Goal: Task Accomplishment & Management: Manage account settings

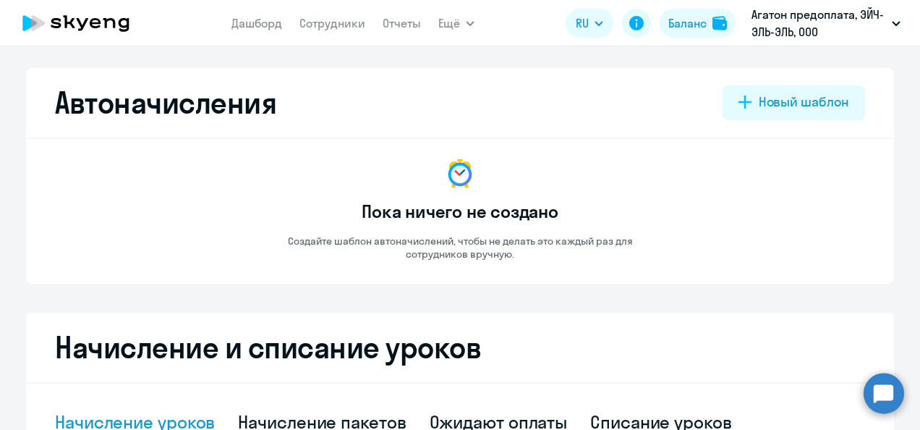
select select "10"
click at [351, 414] on div "Начисление пакетов" at bounding box center [322, 421] width 168 height 23
select select "10"
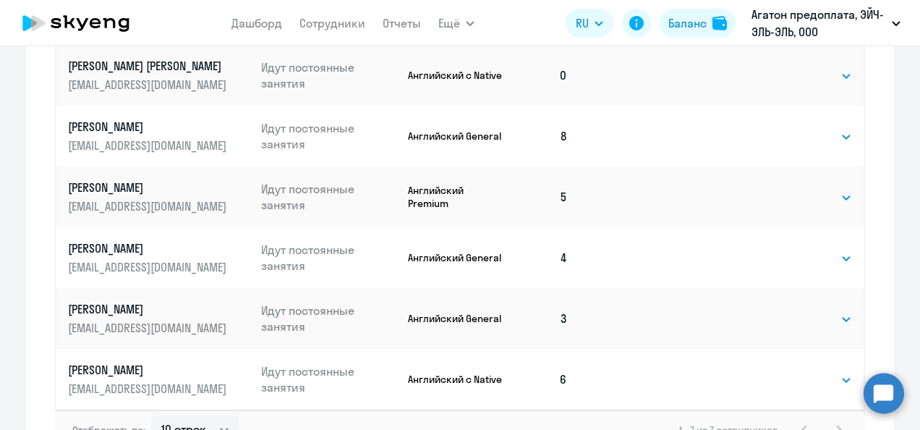
scroll to position [685, 0]
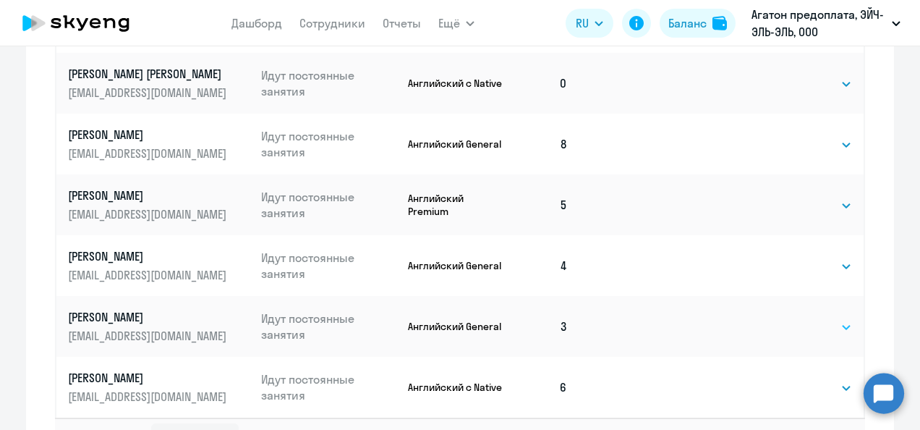
click at [839, 322] on select "Выбрать 4 8 16 32 64 128" at bounding box center [821, 326] width 59 height 17
select select "4"
click at [792, 318] on select "Выбрать 4 8 16 32 64 128" at bounding box center [821, 326] width 59 height 17
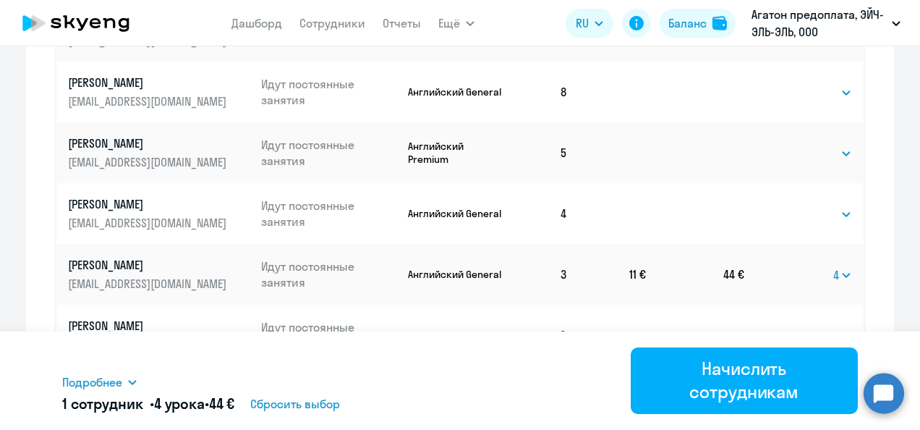
scroll to position [738, 0]
click at [842, 210] on select "Выбрать 4 8 16 32 64 128" at bounding box center [821, 212] width 59 height 17
select select "4"
click at [792, 204] on select "Выбрать 4 8 16 32 64 128" at bounding box center [821, 212] width 59 height 17
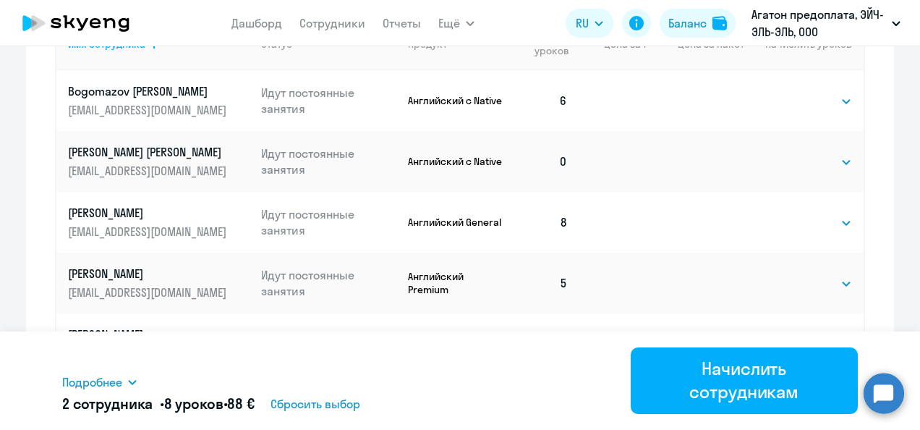
scroll to position [794, 0]
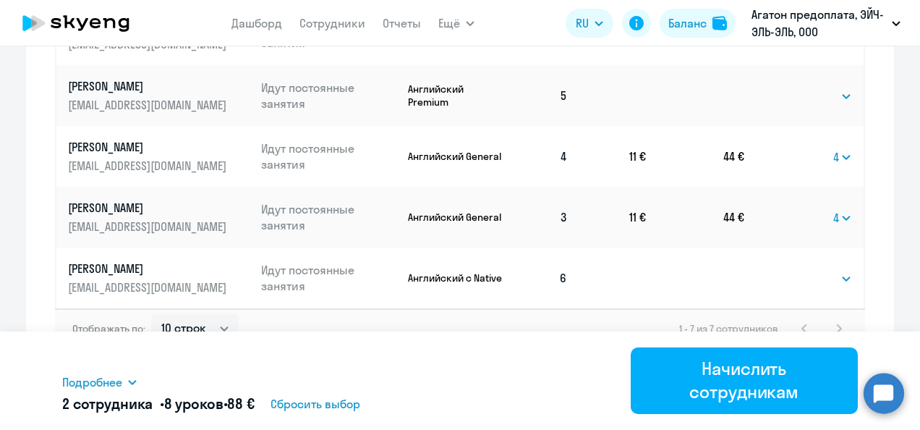
click at [905, 354] on app-dynamic-footer-inner "Подробнее Имя сотрудника Продукт Начислить уроков [PERSON_NAME] за 1 Сумма [PER…" at bounding box center [460, 380] width 920 height 98
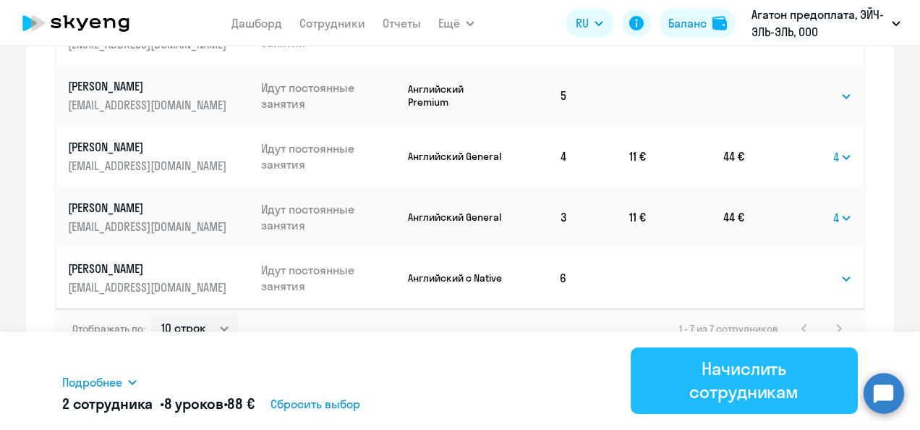
click at [662, 398] on div "Начислить сотрудникам" at bounding box center [744, 379] width 187 height 46
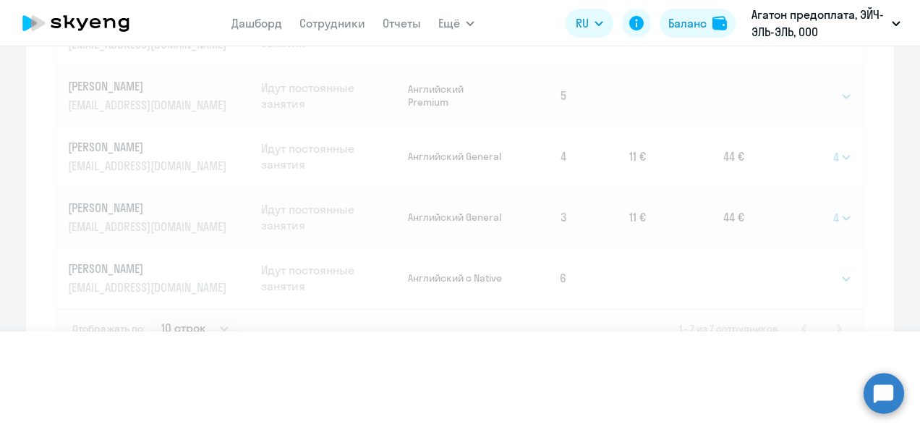
select select
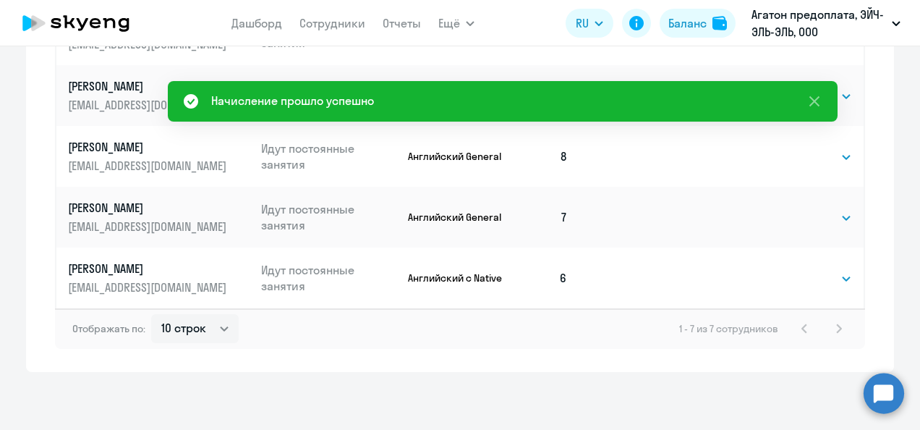
scroll to position [369, 0]
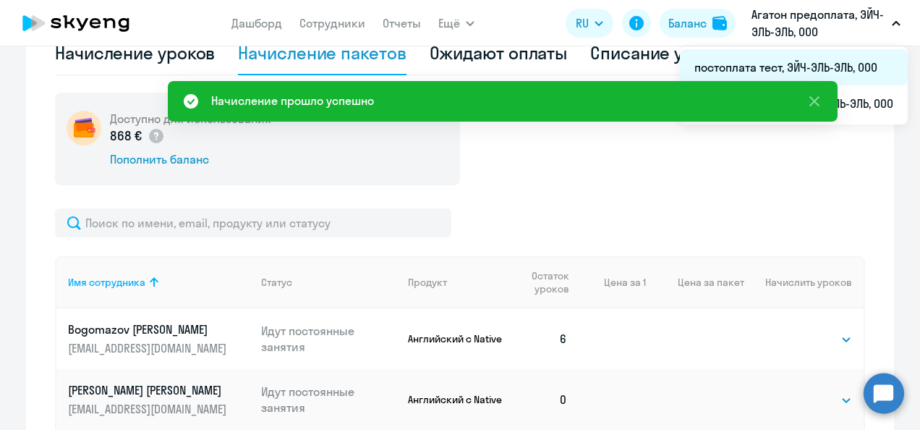
click at [788, 61] on li "постоплата тест, ЭЙЧ-ЭЛЬ-ЭЛЬ, ООО" at bounding box center [794, 67] width 228 height 36
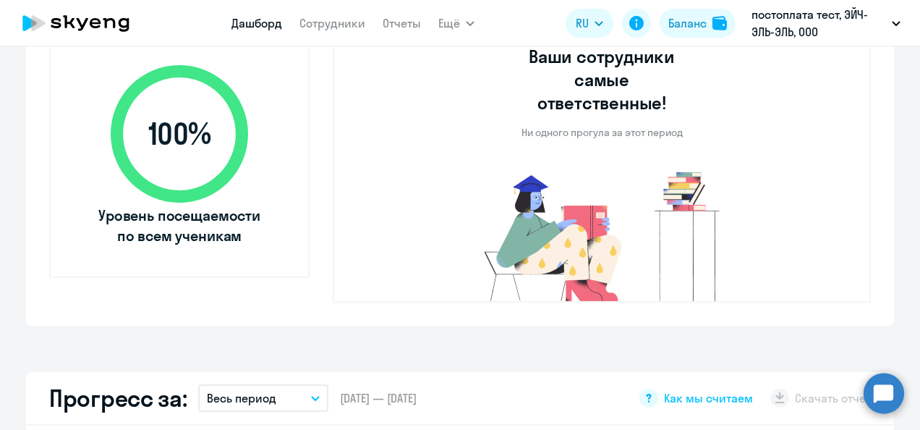
scroll to position [536, 0]
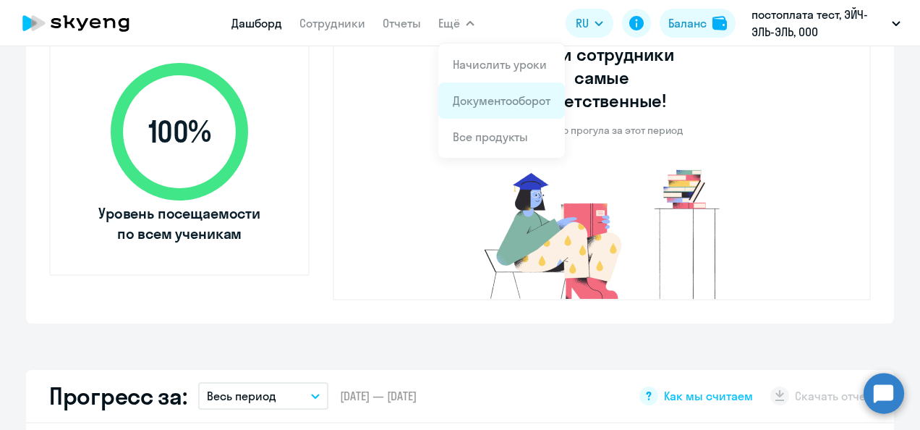
select select "30"
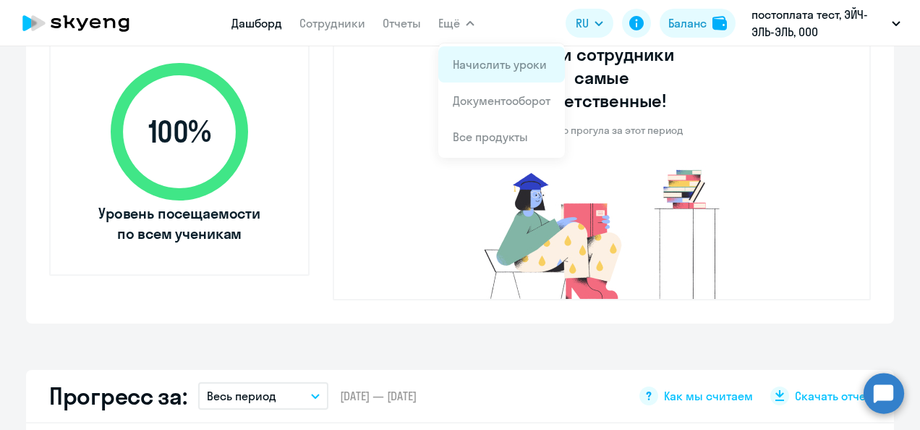
click at [468, 57] on link "Начислить уроки" at bounding box center [500, 64] width 94 height 14
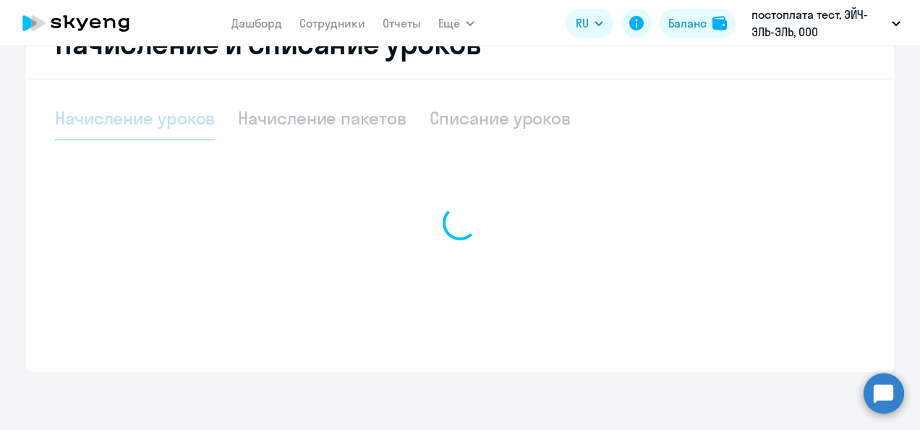
scroll to position [304, 0]
select select "10"
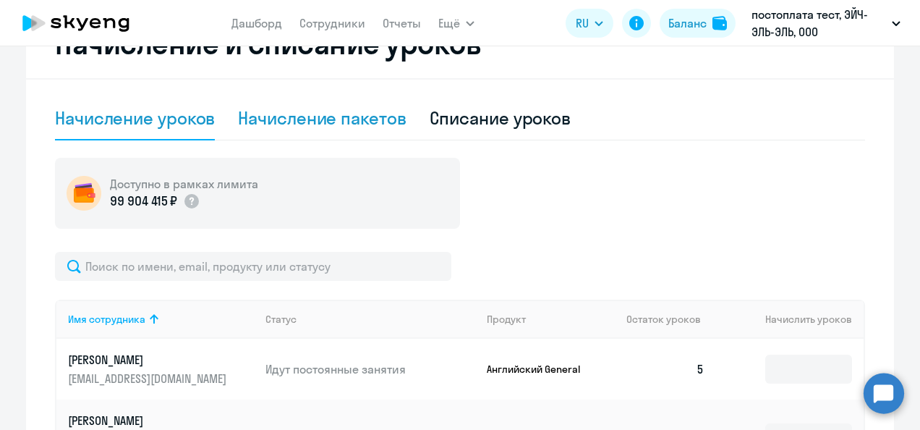
click at [326, 129] on div "Начисление пакетов" at bounding box center [322, 118] width 168 height 43
select select "10"
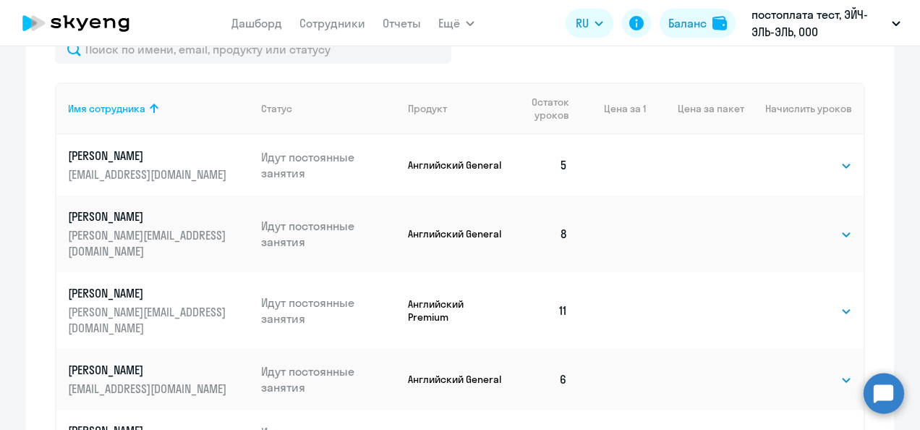
scroll to position [508, 0]
